Goal: Task Accomplishment & Management: Use online tool/utility

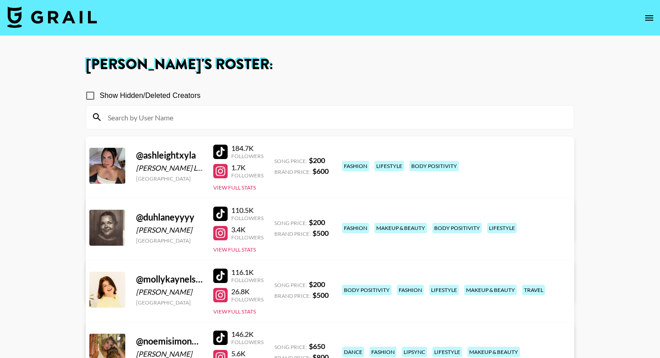
click at [57, 11] on img at bounding box center [52, 17] width 90 height 22
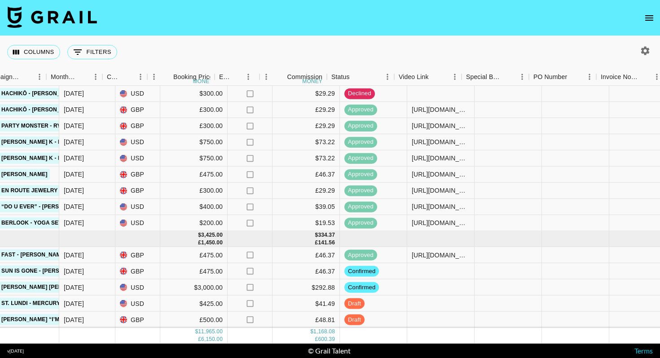
scroll to position [416, 454]
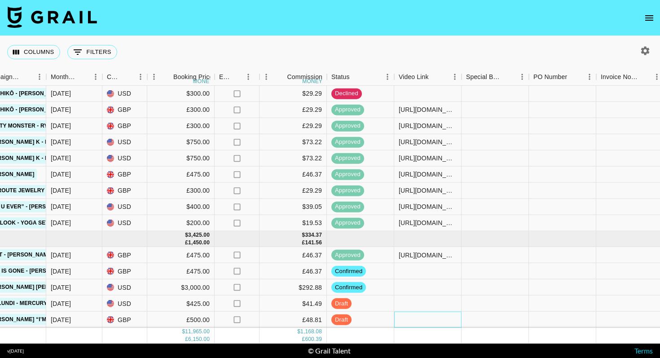
click at [412, 321] on div at bounding box center [427, 319] width 67 height 16
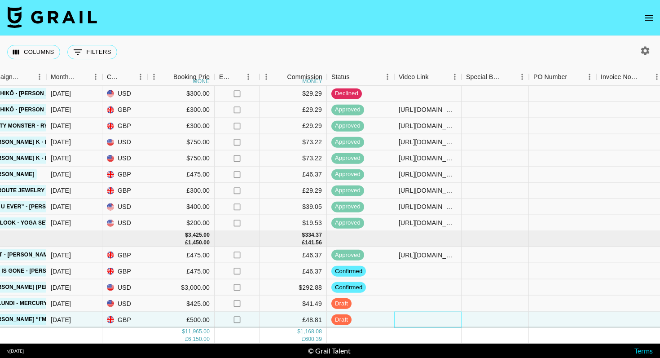
click at [412, 321] on div at bounding box center [427, 319] width 67 height 16
type input "https://www.tiktok.com/@noemisimoncouceiro/video/7538430664161463574"
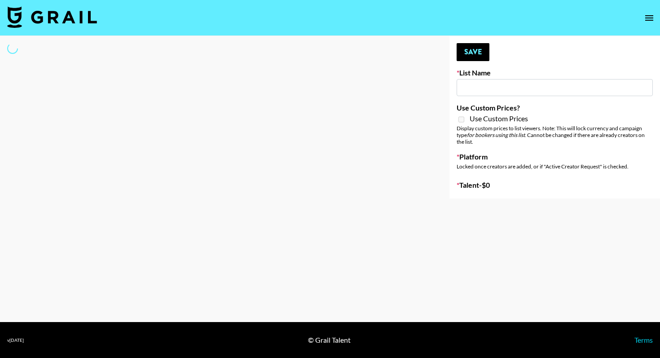
type input "Deebaby Song Promo"
select select "Song"
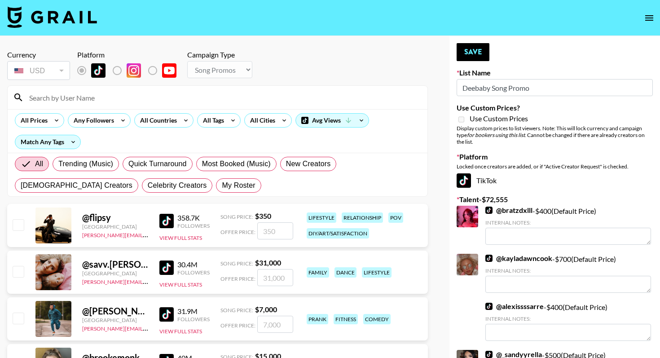
click at [65, 99] on input at bounding box center [223, 97] width 398 height 14
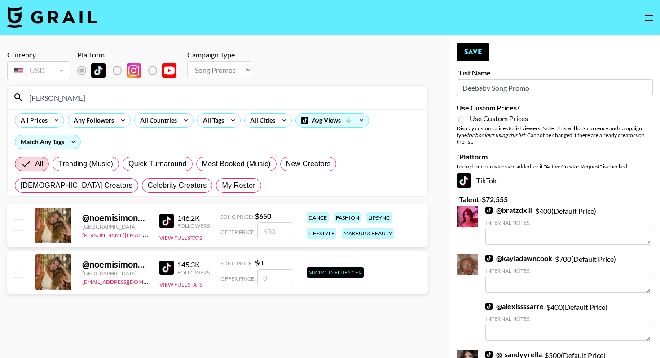
type input "[PERSON_NAME]"
click at [24, 225] on div at bounding box center [18, 225] width 14 height 15
click at [16, 223] on input "checkbox" at bounding box center [18, 224] width 11 height 11
checkbox input "true"
type input "650"
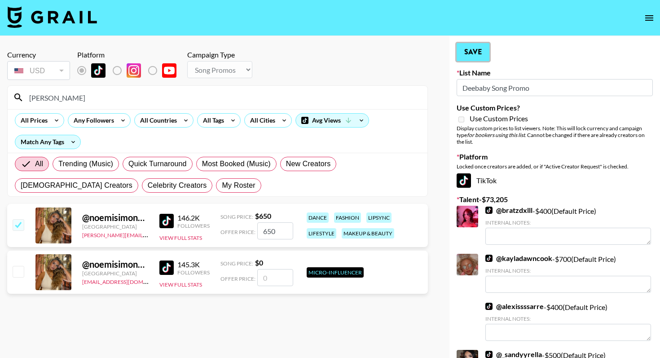
click at [472, 52] on button "Save" at bounding box center [472, 52] width 33 height 18
